Goal: Transaction & Acquisition: Download file/media

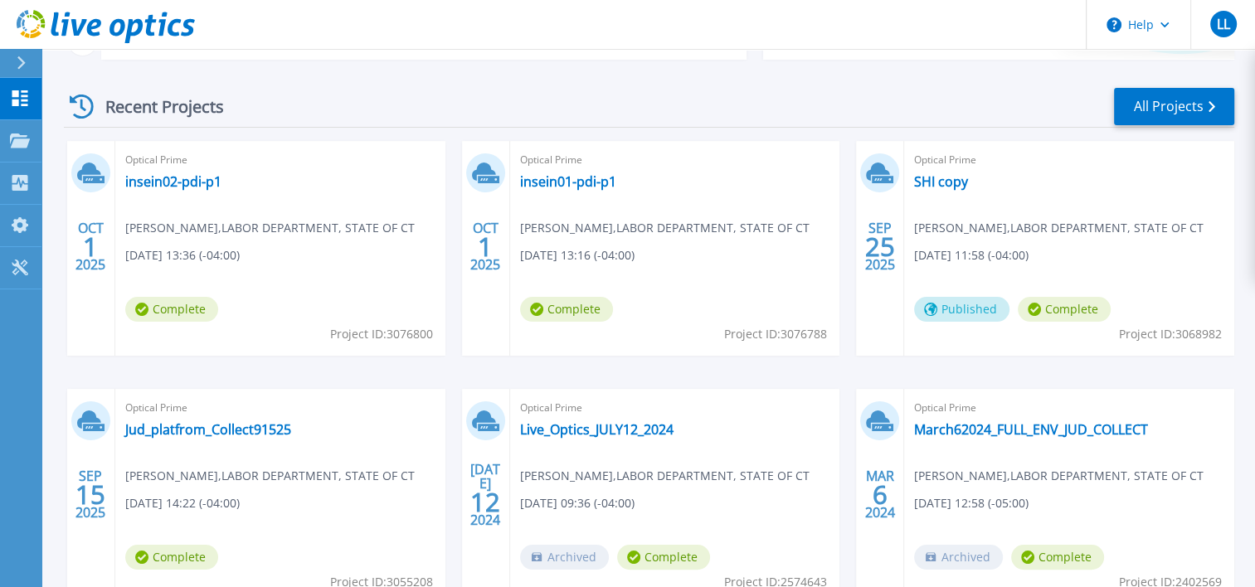
scroll to position [249, 0]
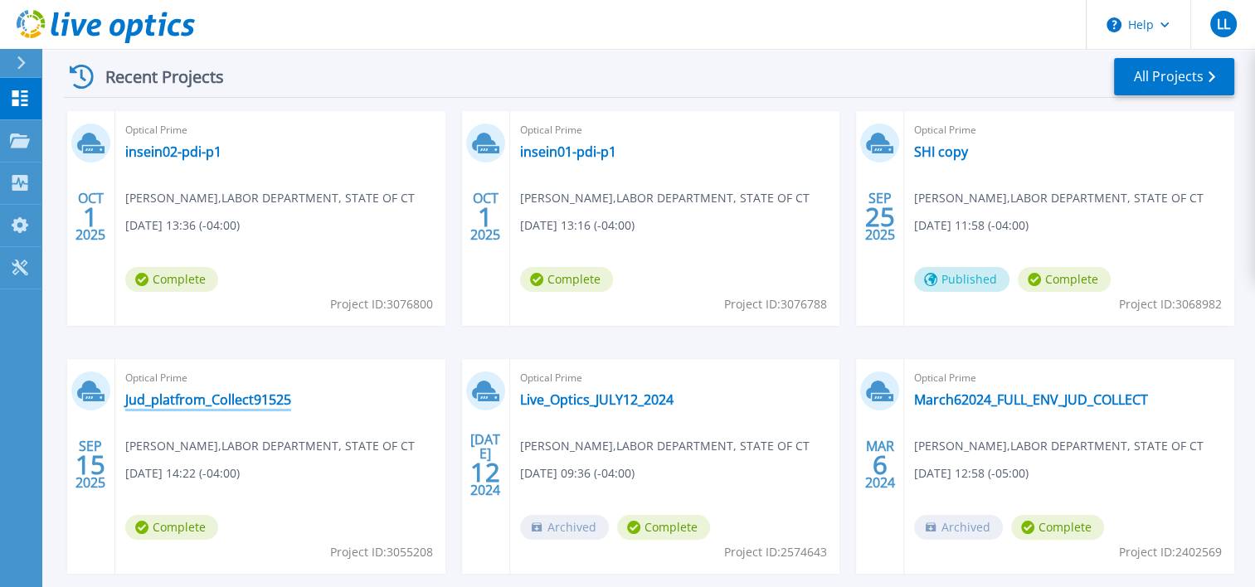
click at [243, 401] on link "Jud_platfrom_Collect91525" at bounding box center [208, 400] width 166 height 17
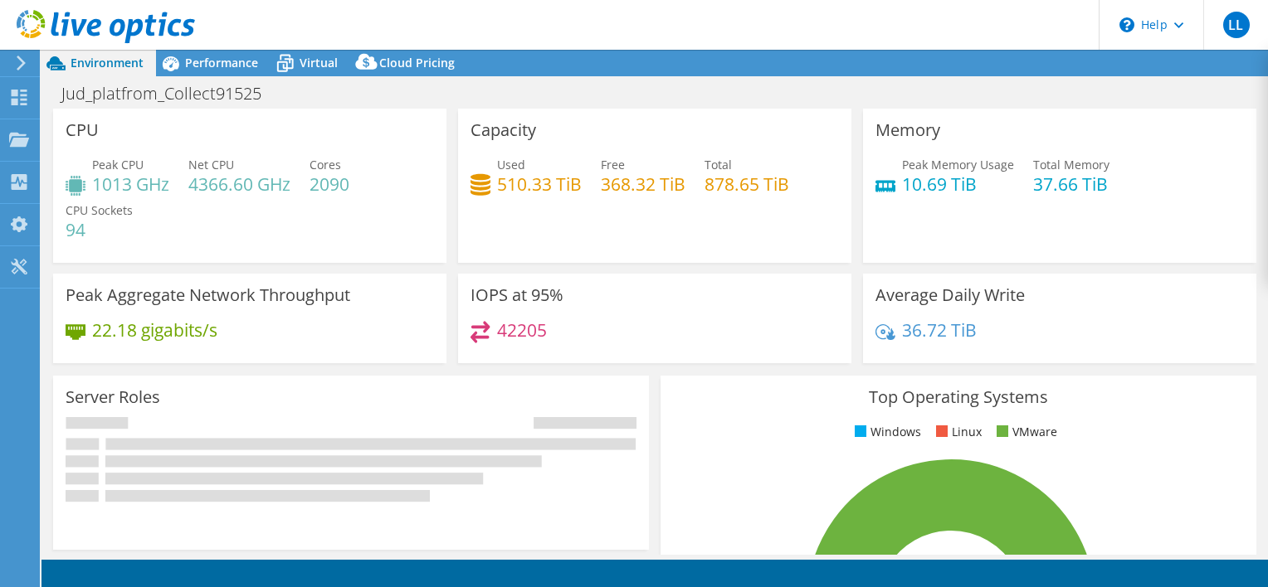
select select "USD"
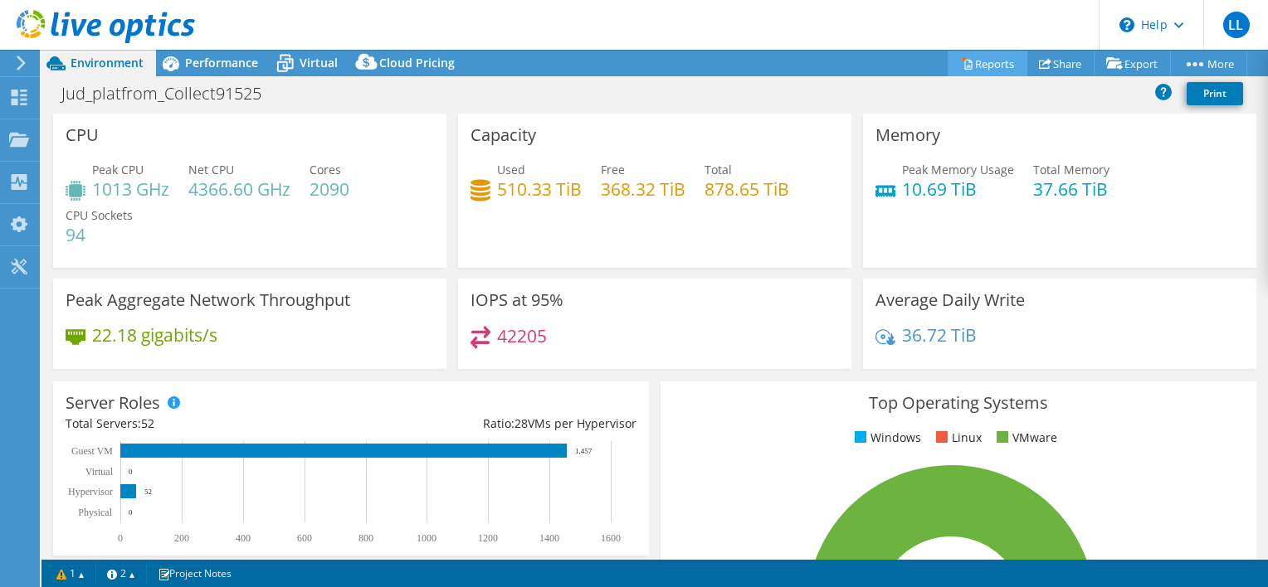
click at [969, 62] on link "Reports" at bounding box center [987, 64] width 80 height 26
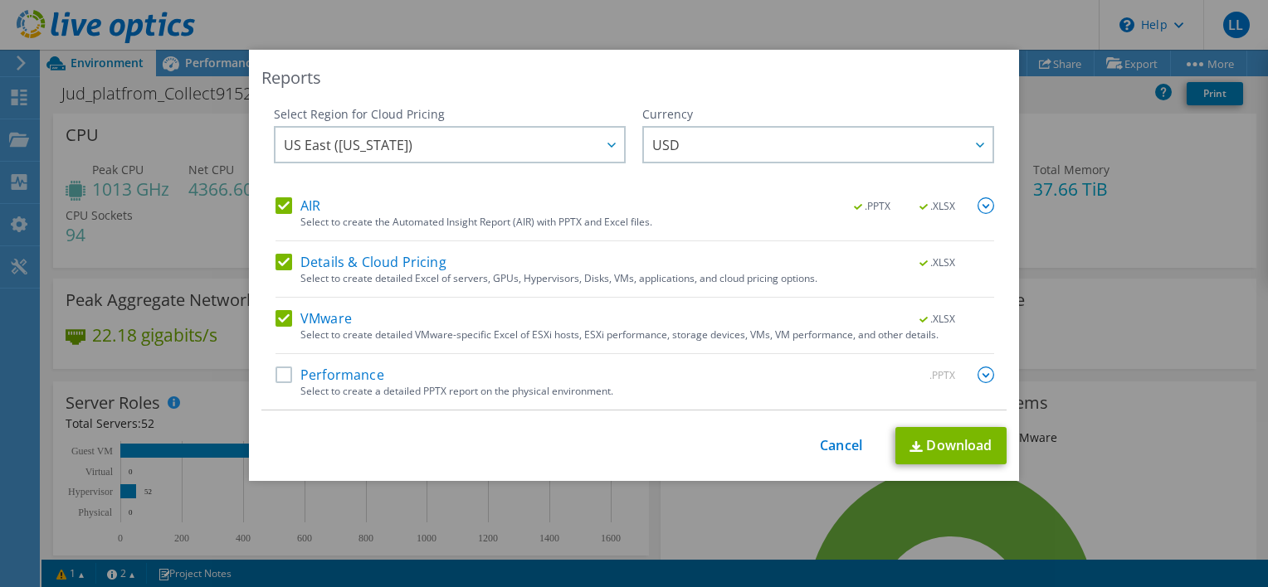
click at [282, 319] on label "VMware" at bounding box center [313, 318] width 76 height 17
click at [0, 0] on input "VMware" at bounding box center [0, 0] width 0 height 0
click at [275, 259] on label "Details & Cloud Pricing" at bounding box center [360, 262] width 171 height 17
click at [0, 0] on input "Details & Cloud Pricing" at bounding box center [0, 0] width 0 height 0
click at [275, 195] on div "Select Region for Cloud Pricing Asia Pacific ([GEOGRAPHIC_DATA]) [GEOGRAPHIC_DA…" at bounding box center [450, 151] width 352 height 91
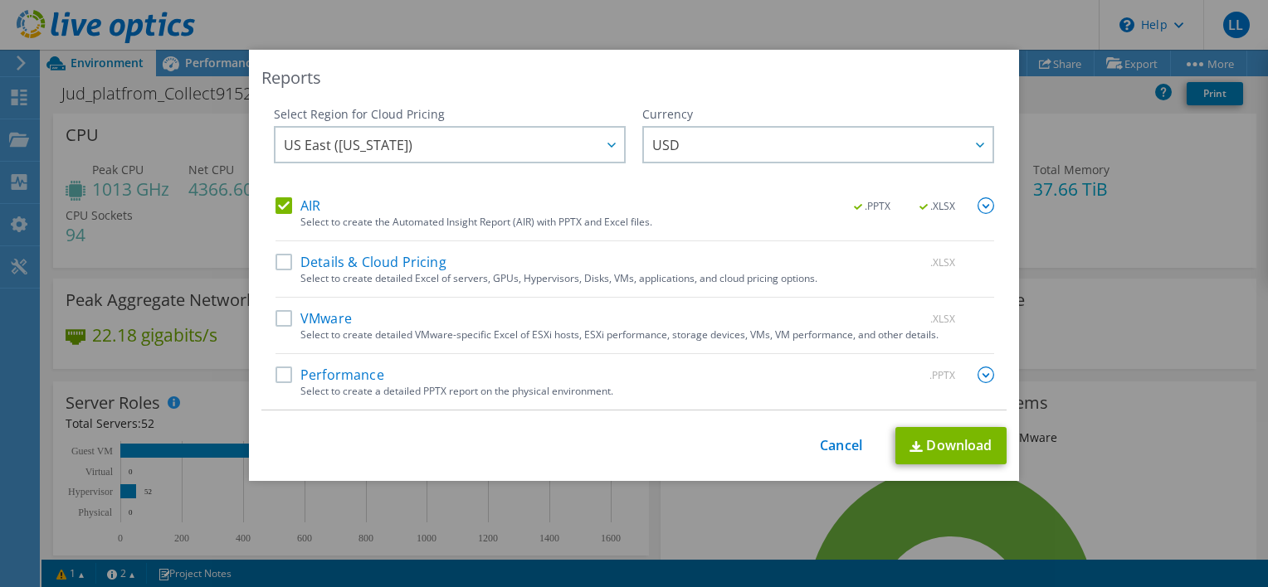
click at [279, 204] on label "AIR" at bounding box center [297, 205] width 45 height 17
click at [0, 0] on input "AIR" at bounding box center [0, 0] width 0 height 0
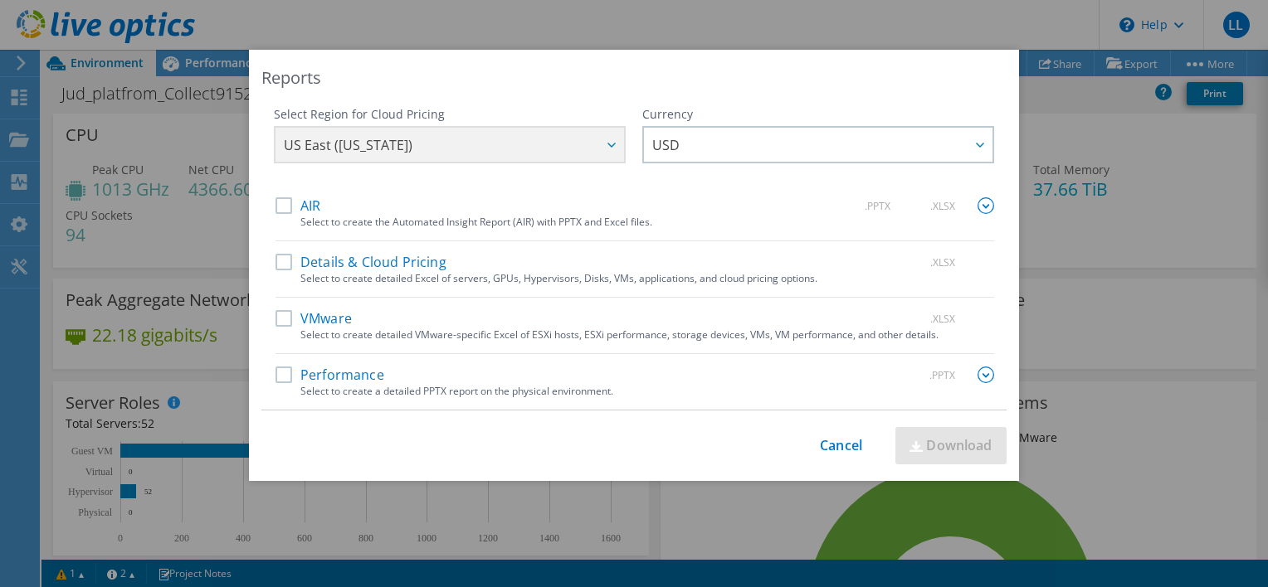
click at [304, 374] on label "Performance" at bounding box center [329, 375] width 109 height 17
click at [0, 0] on input "Performance" at bounding box center [0, 0] width 0 height 0
click at [960, 443] on link "Download" at bounding box center [950, 445] width 111 height 37
drag, startPoint x: 732, startPoint y: 438, endPoint x: 708, endPoint y: 464, distance: 35.2
click at [732, 438] on div "This process may take a while, please wait... Cancel Download" at bounding box center [633, 445] width 745 height 37
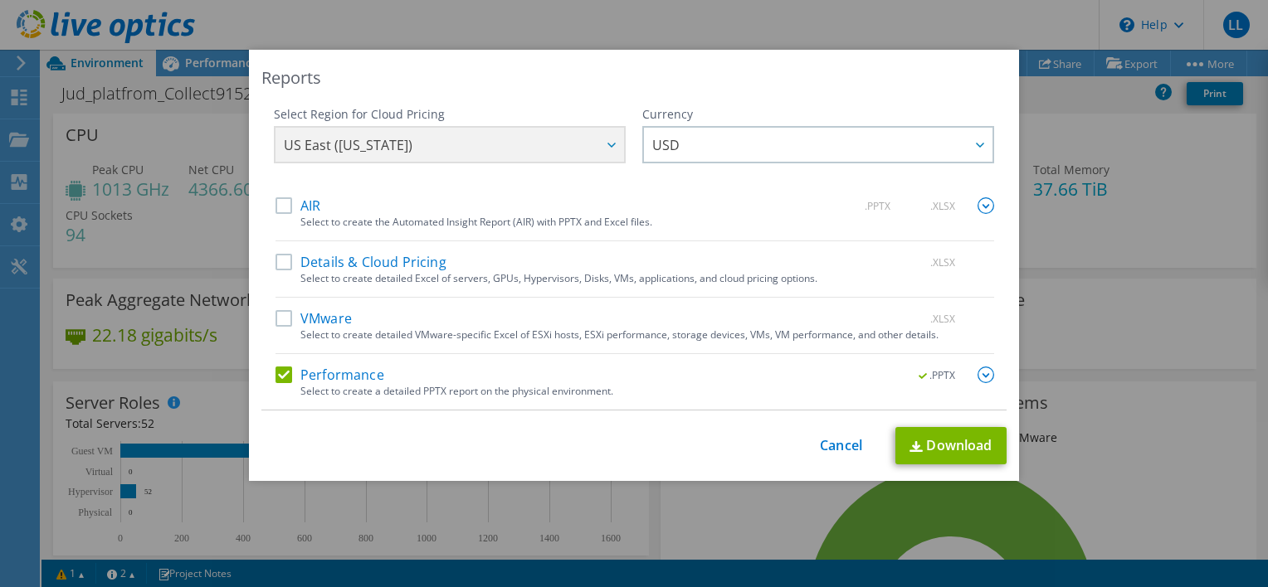
click at [289, 376] on label "Performance" at bounding box center [329, 375] width 109 height 17
click at [0, 0] on input "Performance" at bounding box center [0, 0] width 0 height 0
click at [282, 321] on label "VMware" at bounding box center [313, 318] width 76 height 17
click at [0, 0] on input "VMware" at bounding box center [0, 0] width 0 height 0
click at [949, 437] on link "Download" at bounding box center [950, 445] width 111 height 37
